Goal: Find specific page/section: Find specific page/section

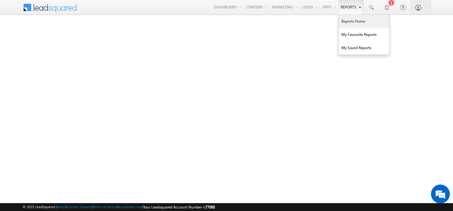
click at [342, 26] on link "Reports Home" at bounding box center [364, 21] width 50 height 13
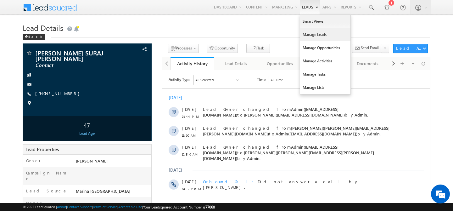
click at [308, 34] on link "Manage Leads" at bounding box center [325, 34] width 50 height 13
